Goal: Transaction & Acquisition: Purchase product/service

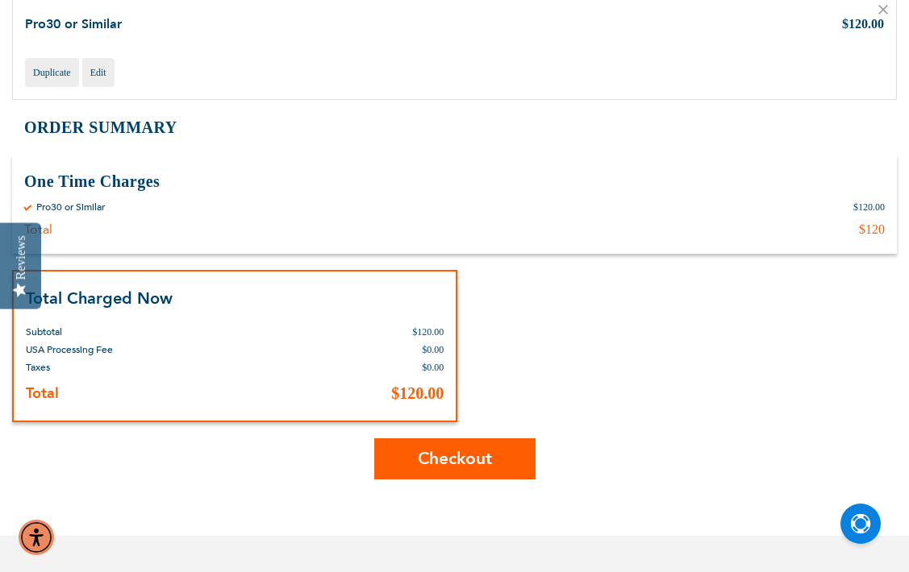
scroll to position [235, 0]
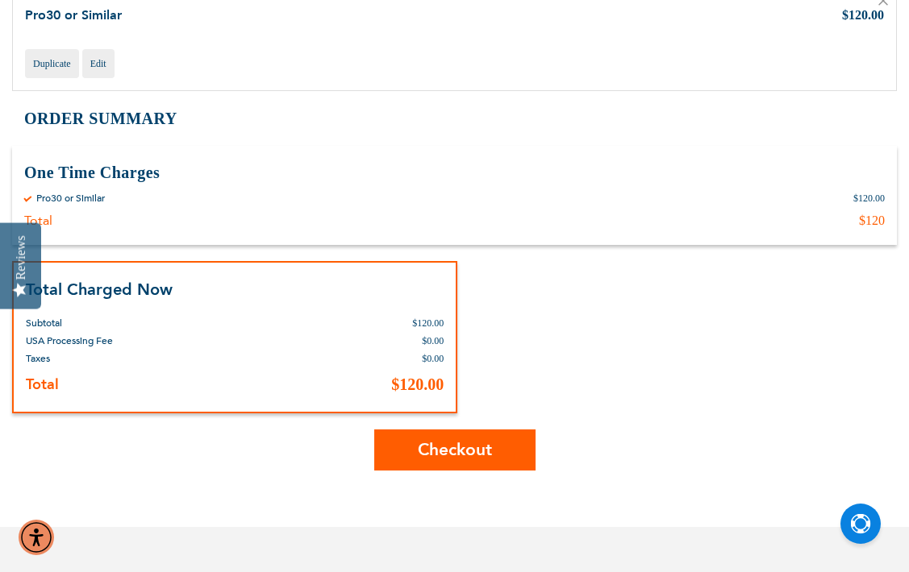
click at [415, 453] on button "Checkout" at bounding box center [454, 450] width 161 height 41
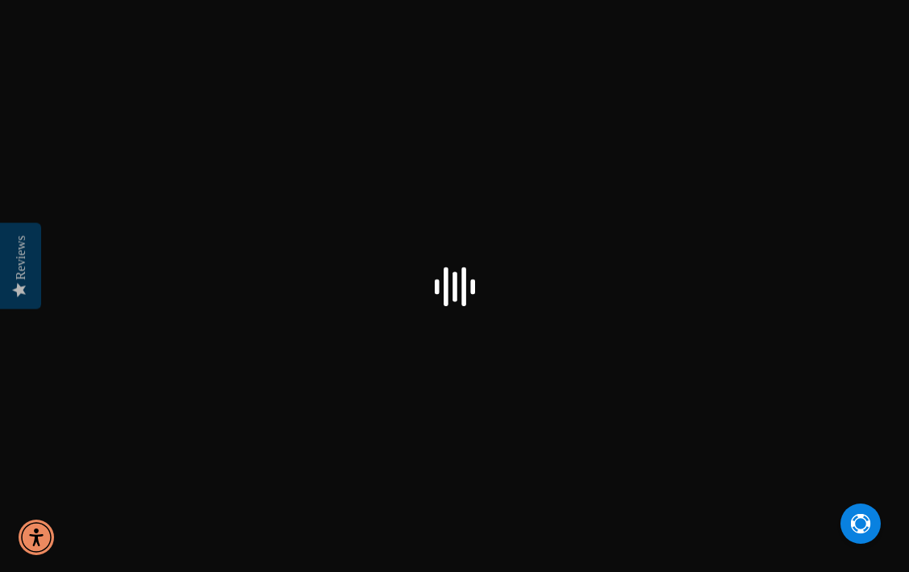
select select "US"
checkbox input "false"
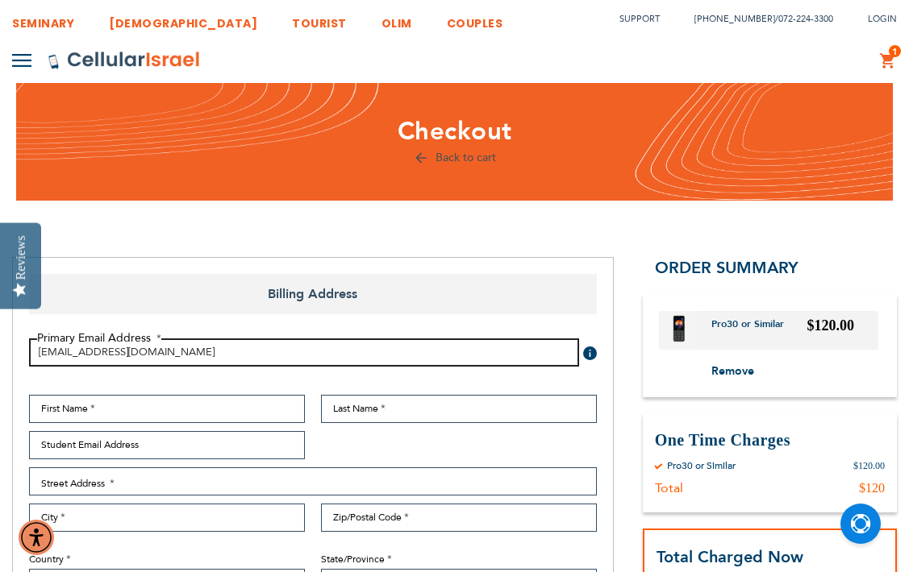
type input "[EMAIL_ADDRESS][DOMAIN_NAME]"
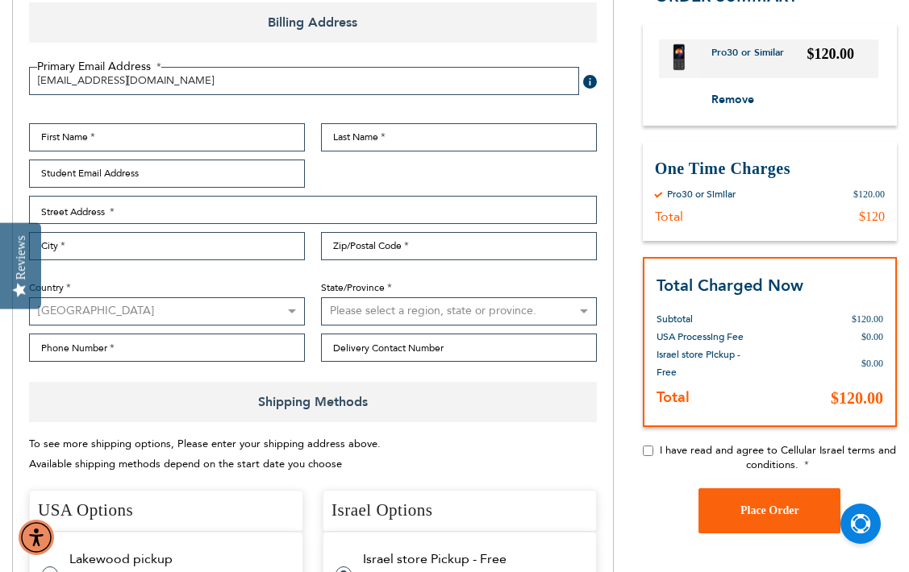
scroll to position [267, 0]
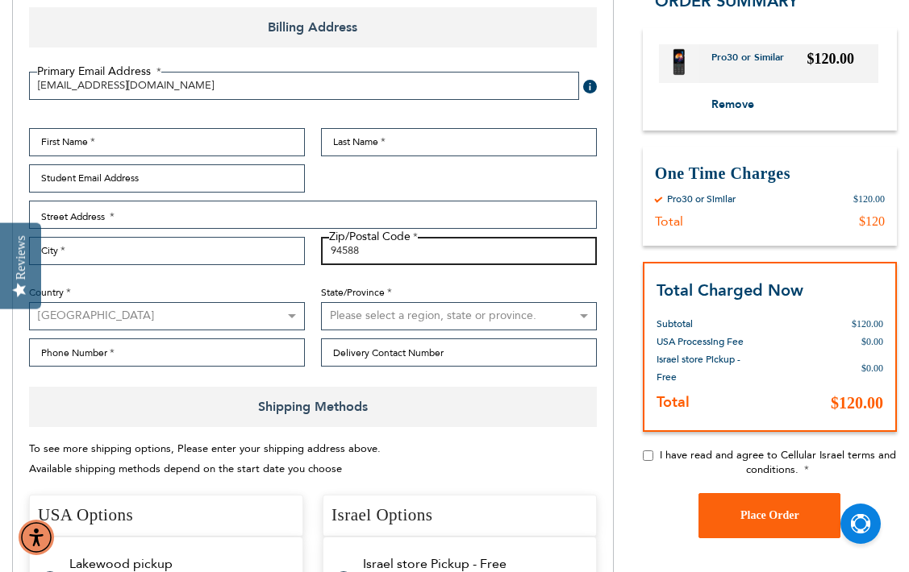
type input "94588"
click at [227, 278] on div "Country Australia Austria Belgium Brazil Canada Czechia Denmark Finland France …" at bounding box center [167, 302] width 292 height 58
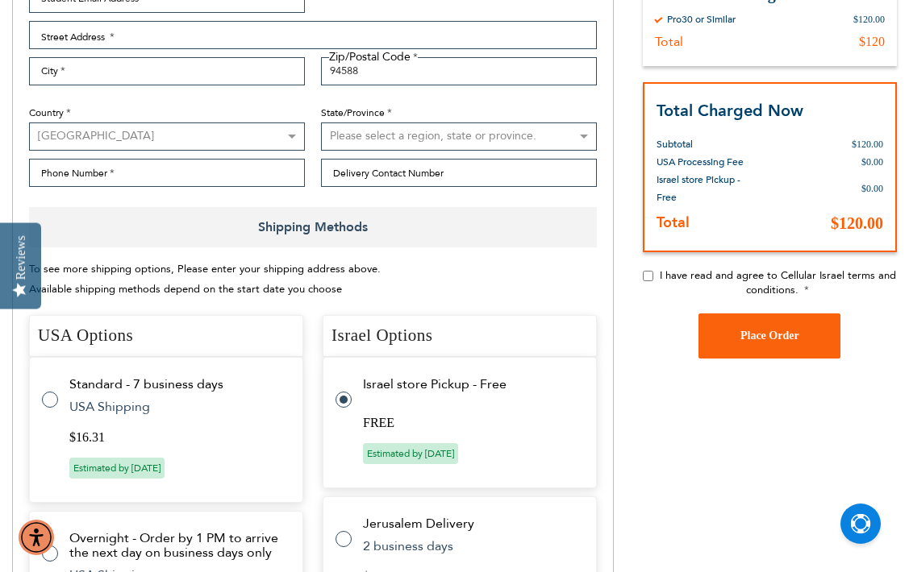
scroll to position [457, 0]
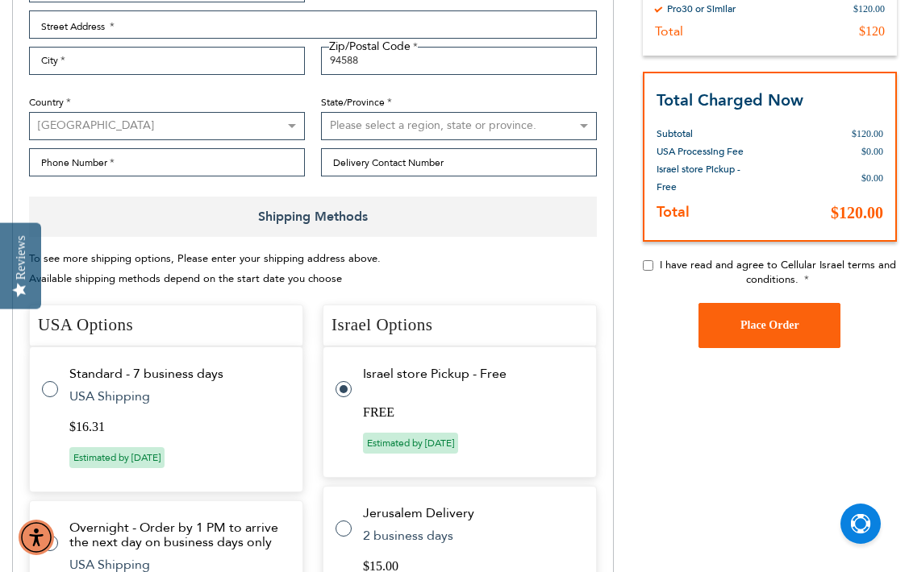
click at [57, 381] on tr "Standard - 7 business days $16.31 USA Shipping Estimated by Oct 21st, 2025" at bounding box center [166, 420] width 274 height 146
radio input "true"
radio input "false"
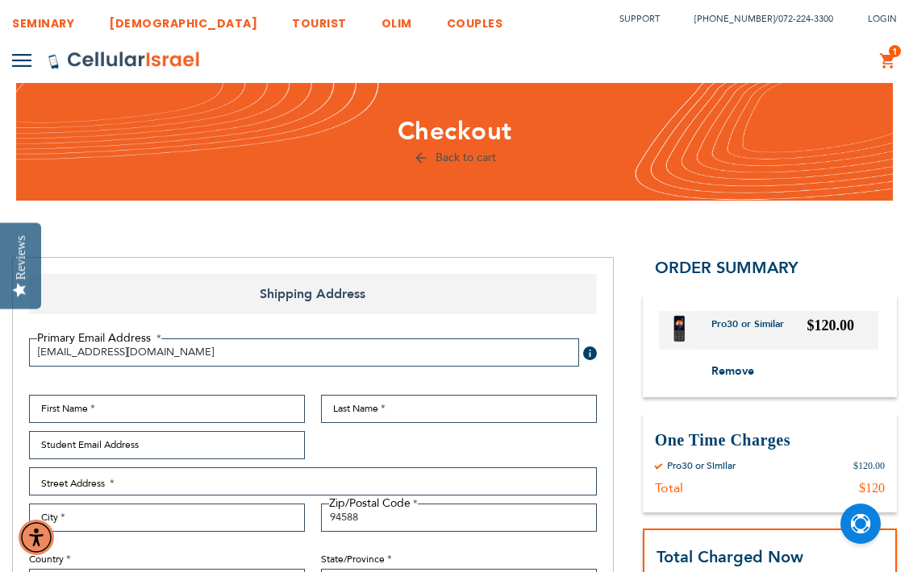
scroll to position [0, 0]
click at [431, 0] on li "COUPLES" at bounding box center [467, 19] width 73 height 38
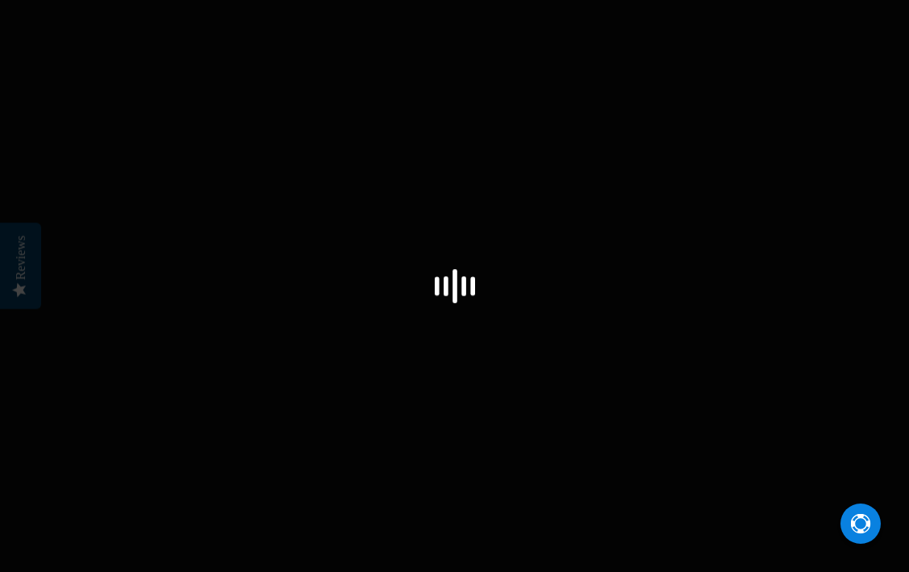
select select "US"
checkbox input "true"
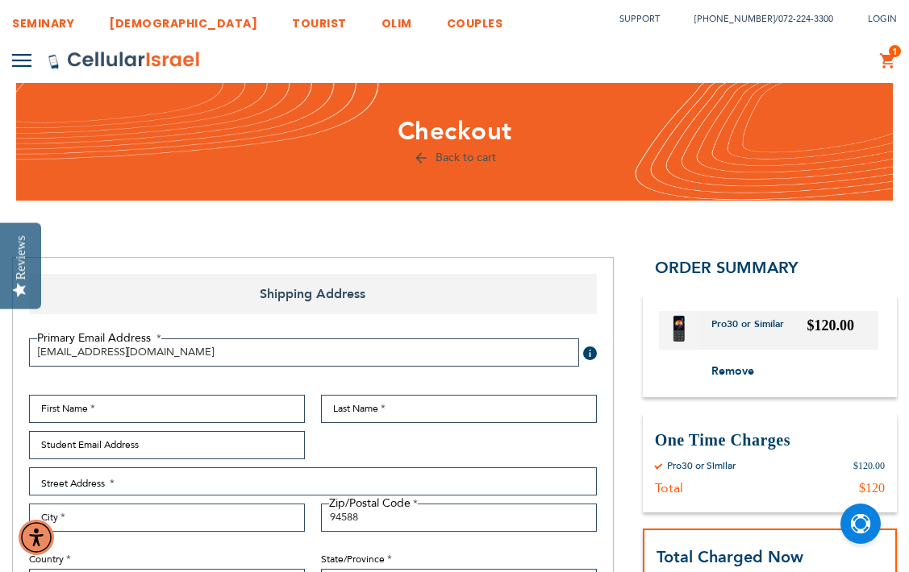
click at [739, 328] on strong "Pro30 or Similar" at bounding box center [753, 331] width 85 height 26
